Goal: Task Accomplishment & Management: Manage account settings

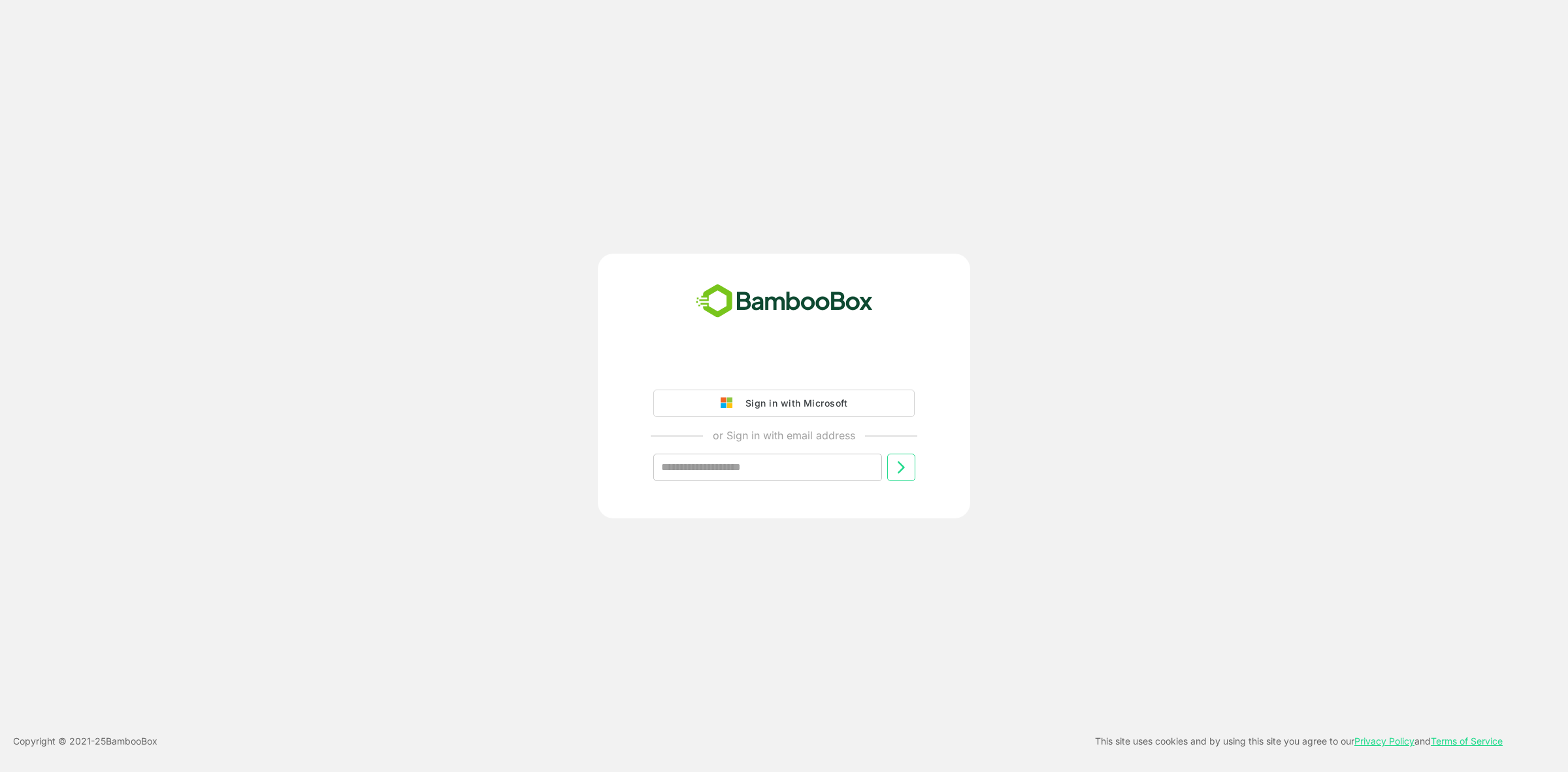
click at [777, 408] on div "Sign in with Microsoft" at bounding box center [793, 403] width 108 height 17
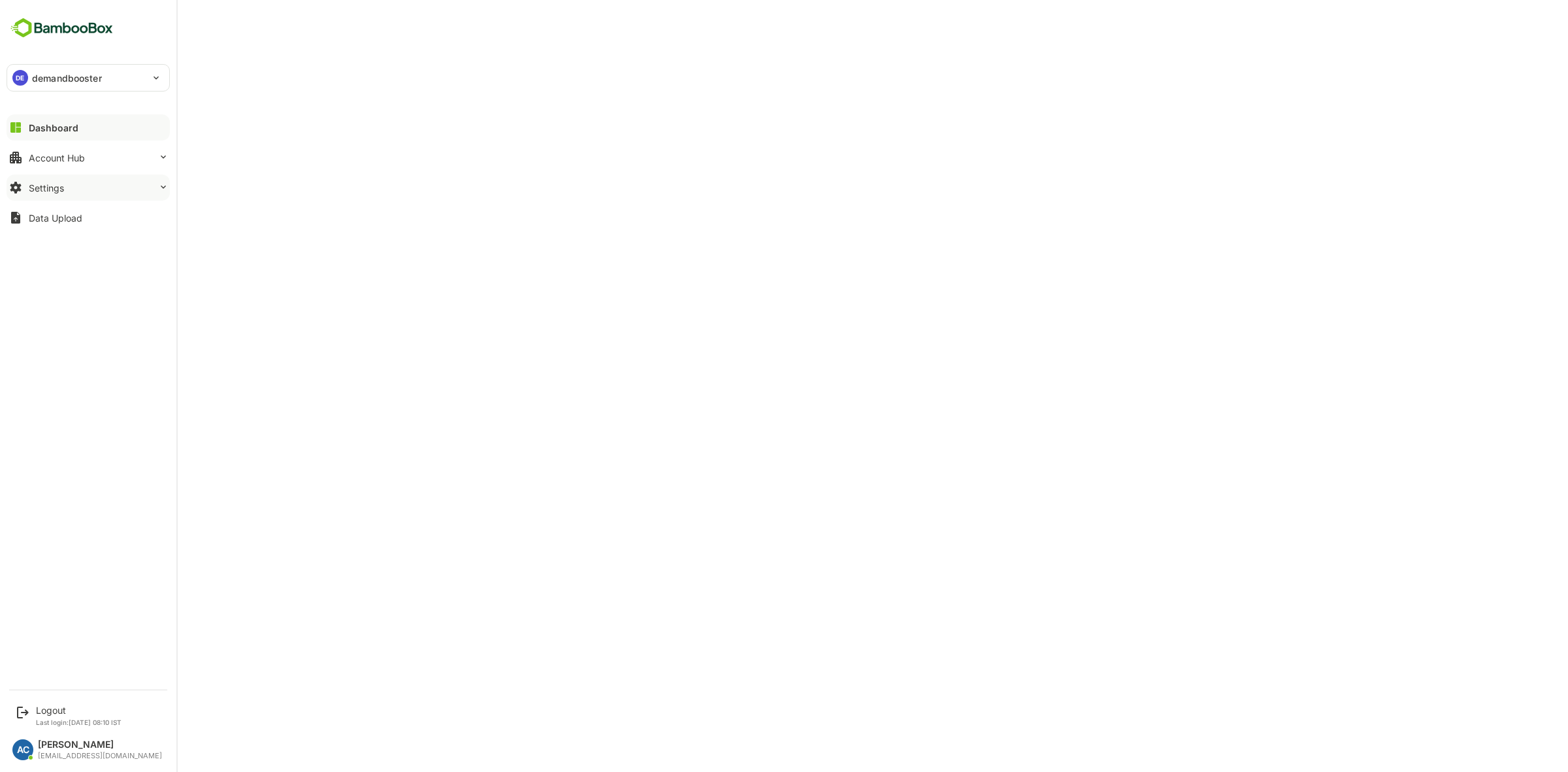
click at [62, 182] on div "Settings" at bounding box center [46, 187] width 35 height 11
click at [98, 216] on div "Attribute Values Setup" at bounding box center [71, 214] width 85 height 11
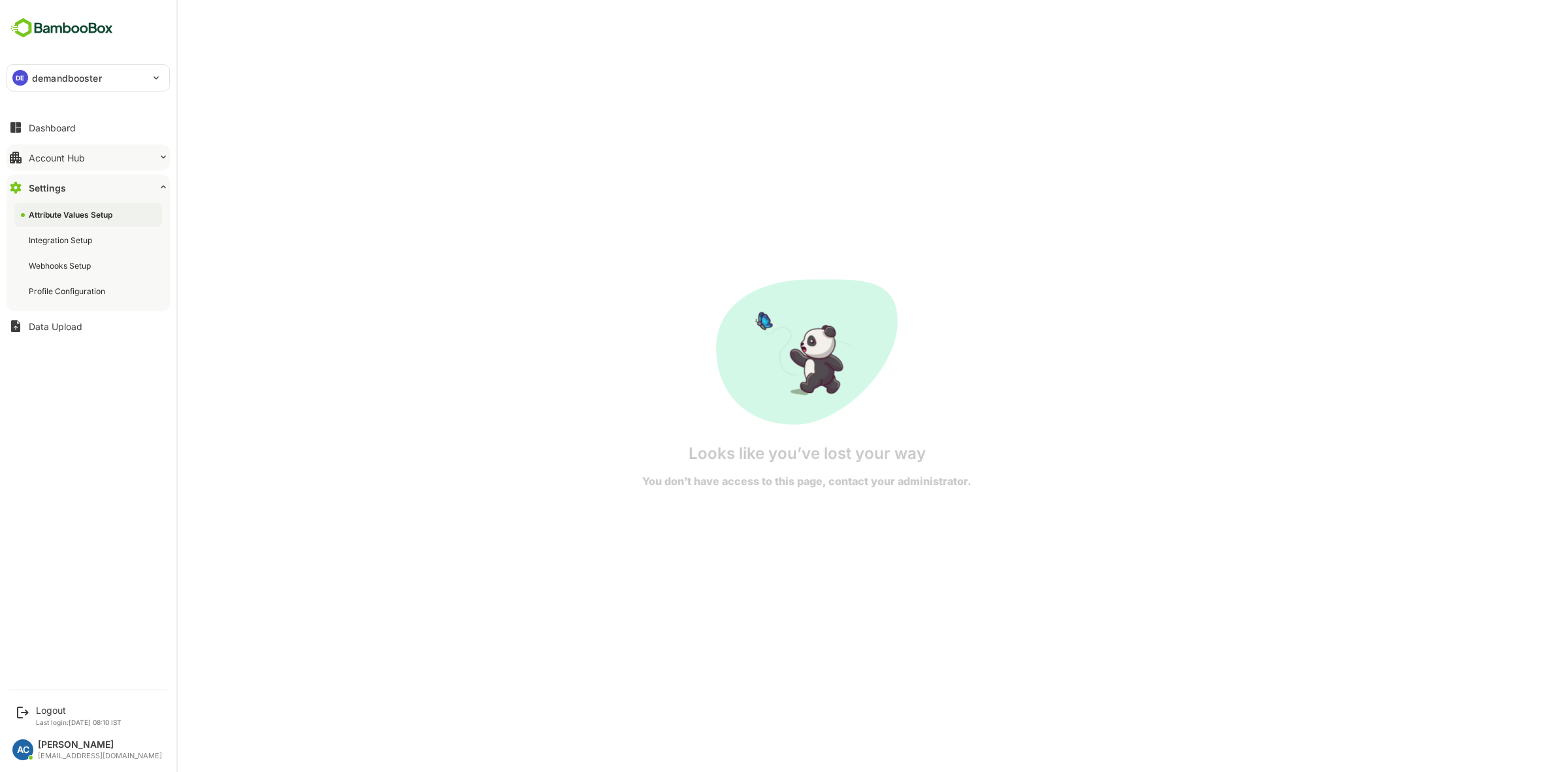
click at [70, 155] on div "Account Hub" at bounding box center [57, 158] width 56 height 11
click at [61, 280] on button "Settings" at bounding box center [88, 271] width 163 height 26
click at [82, 298] on div "Profile Configuration" at bounding box center [88, 291] width 148 height 24
